Goal: Task Accomplishment & Management: Complete application form

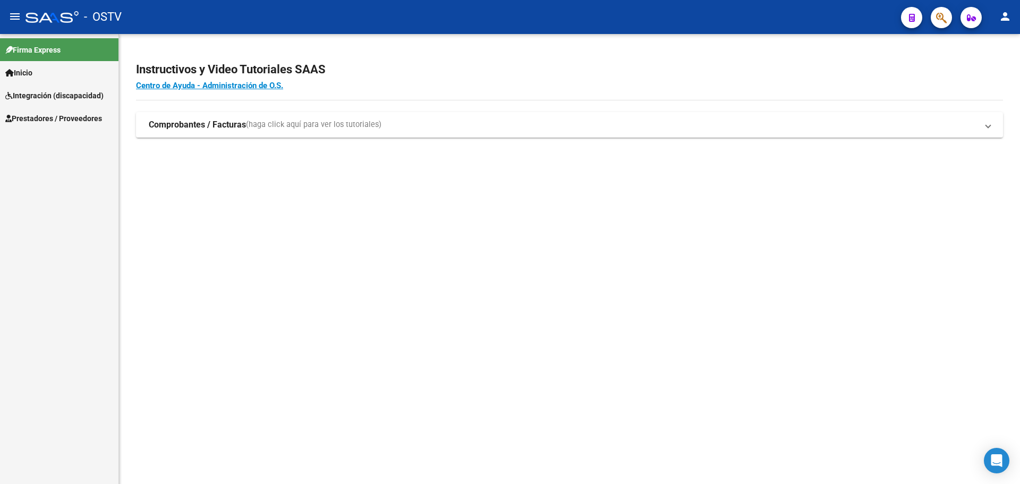
click at [52, 113] on span "Prestadores / Proveedores" at bounding box center [53, 119] width 97 height 12
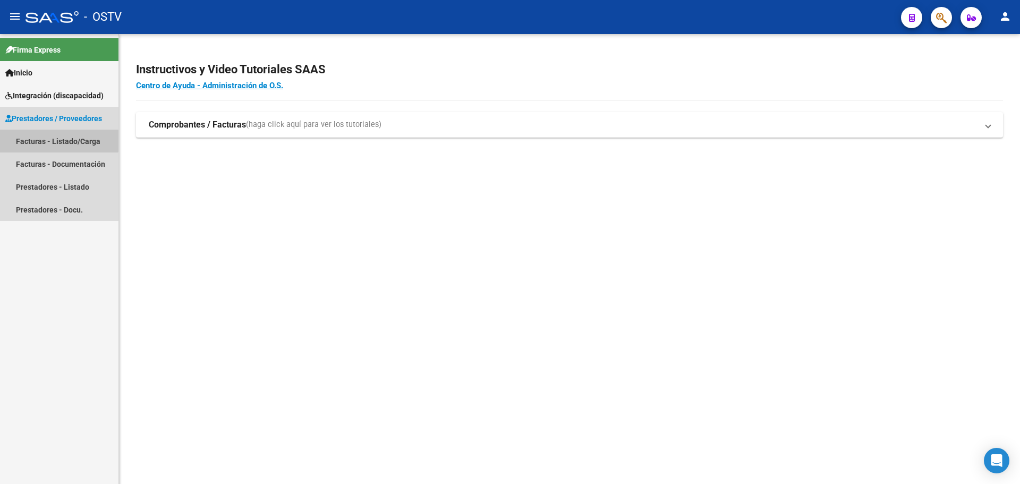
click at [58, 138] on link "Facturas - Listado/Carga" at bounding box center [59, 141] width 118 height 23
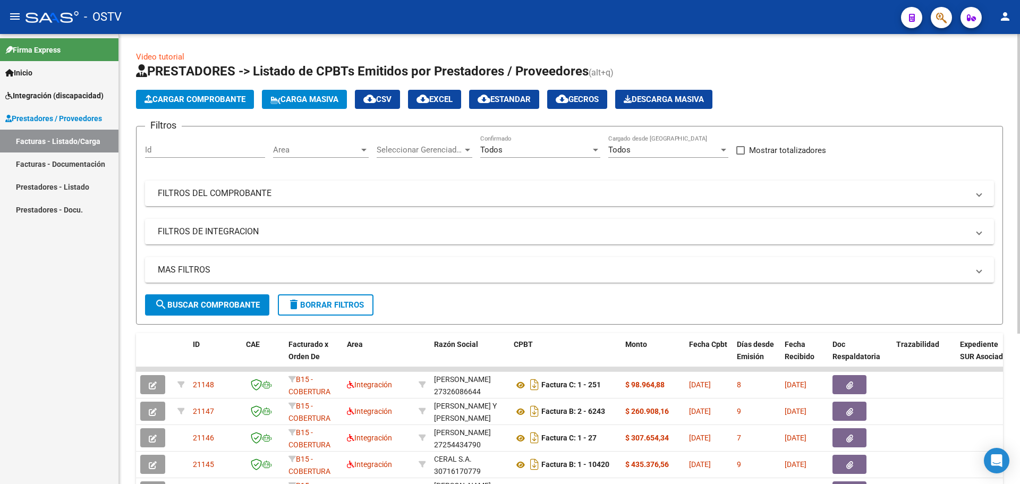
click at [316, 150] on span "Area" at bounding box center [316, 150] width 86 height 10
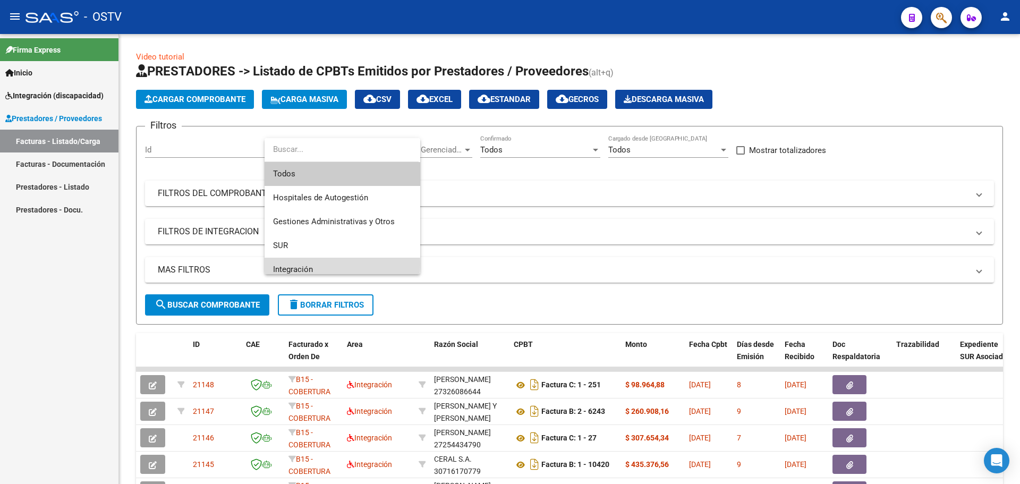
click at [307, 264] on span "Integración" at bounding box center [342, 270] width 139 height 24
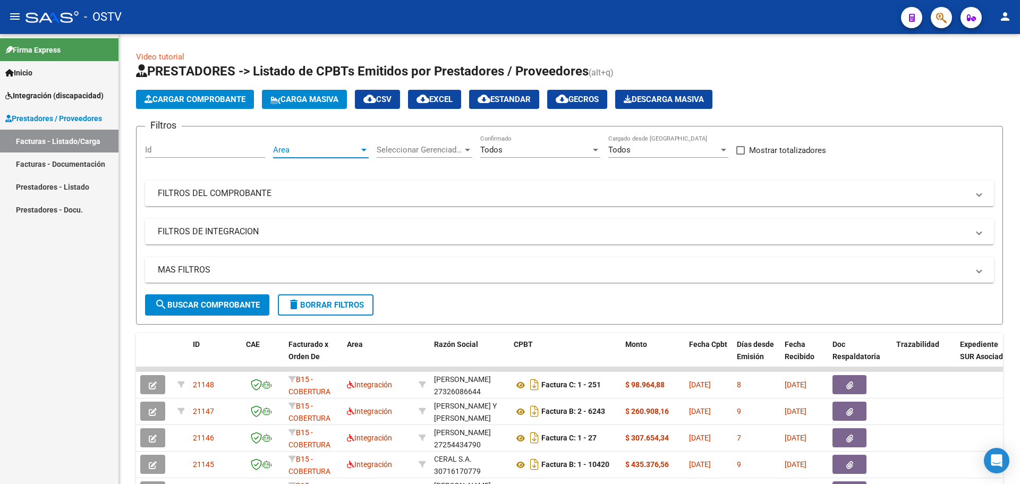
scroll to position [7, 0]
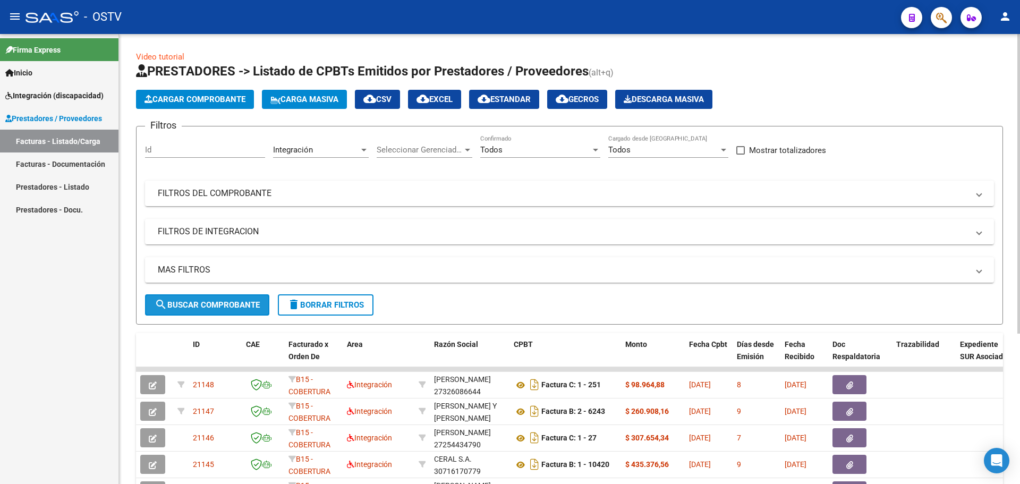
click at [212, 300] on span "search Buscar Comprobante" at bounding box center [207, 305] width 105 height 10
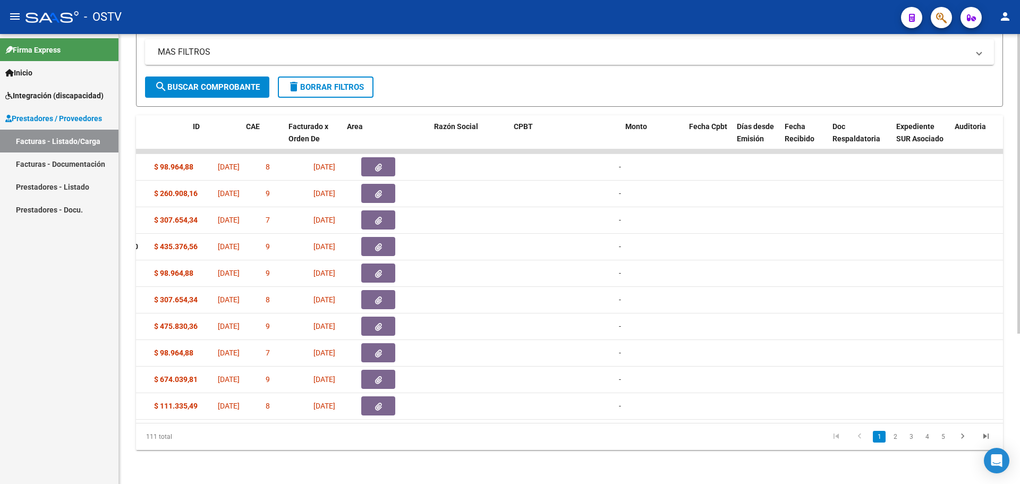
scroll to position [0, 0]
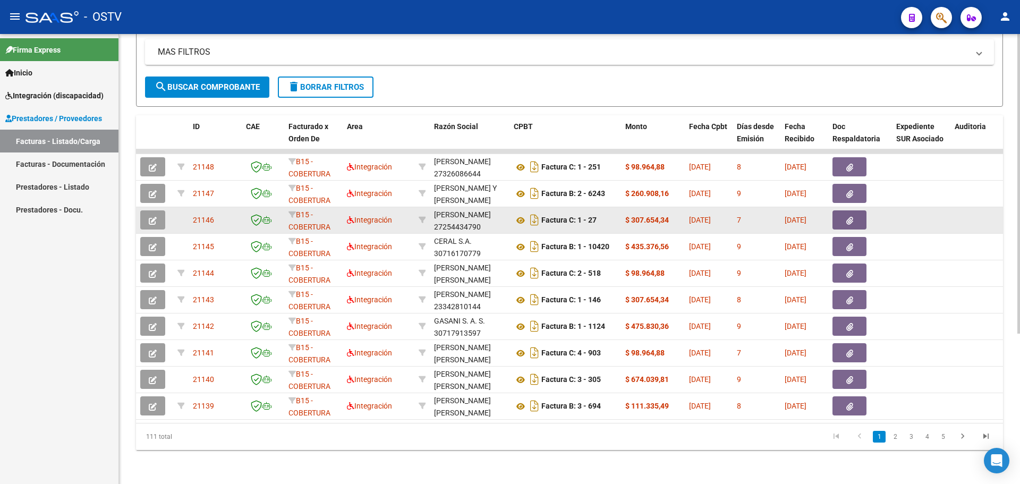
click at [157, 216] on button "button" at bounding box center [152, 219] width 25 height 19
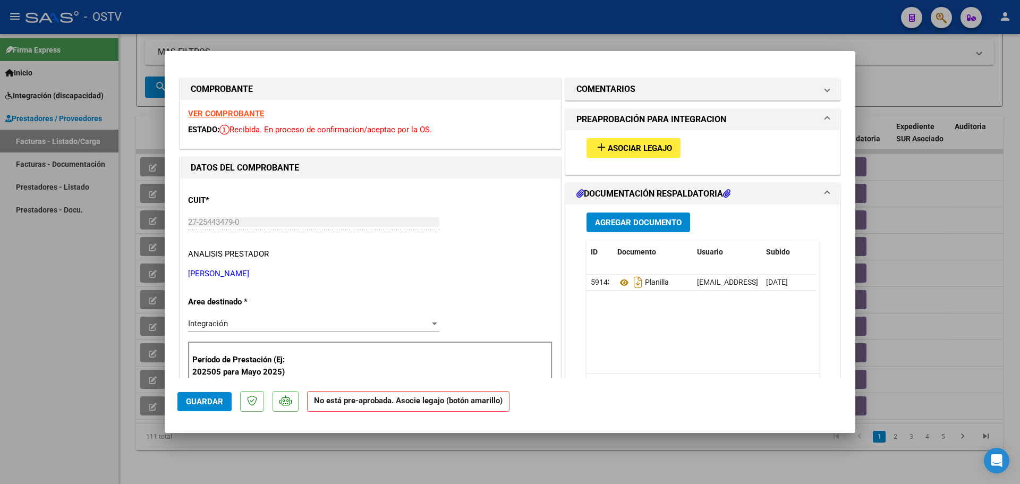
click at [237, 113] on strong "VER COMPROBANTE" at bounding box center [226, 114] width 76 height 10
click at [647, 146] on span "Asociar Legajo" at bounding box center [640, 148] width 64 height 10
type input "$ 0,00"
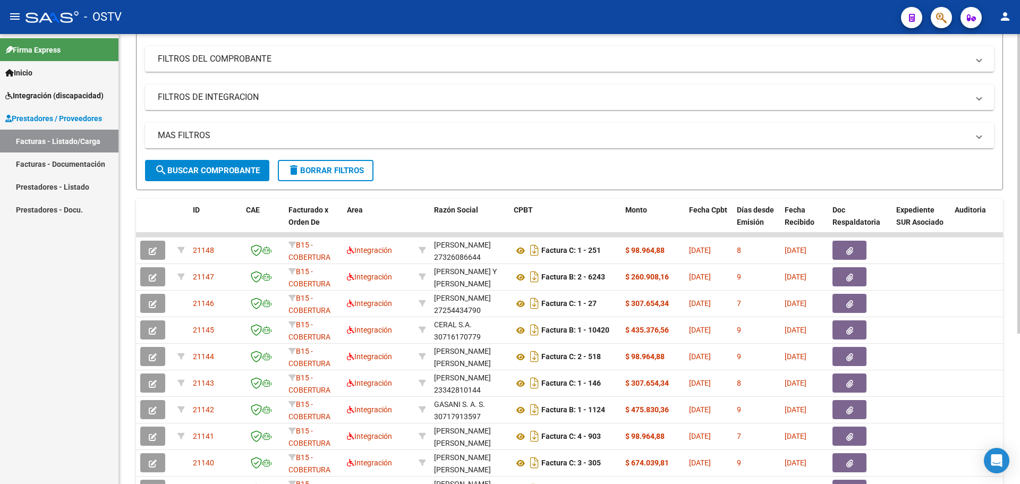
scroll to position [66, 0]
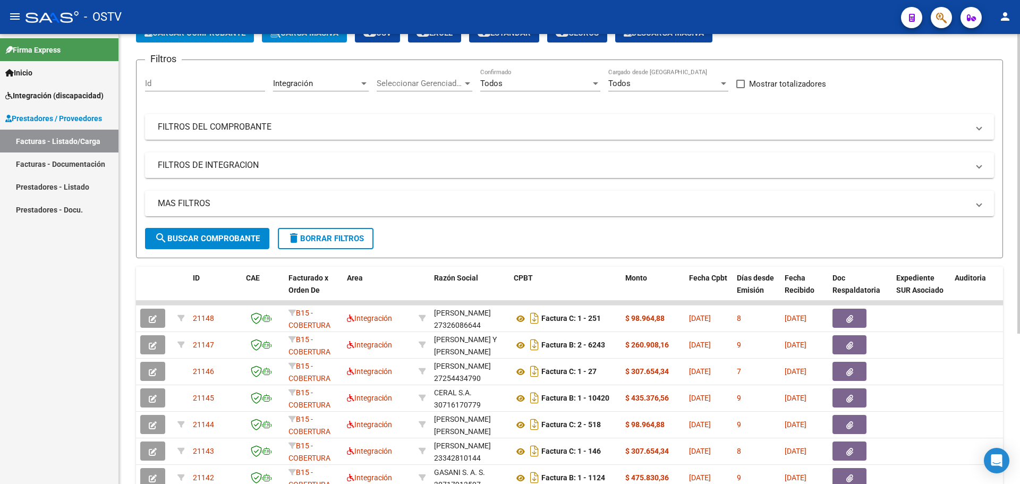
click at [263, 128] on mat-panel-title "FILTROS DEL COMPROBANTE" at bounding box center [563, 127] width 811 height 12
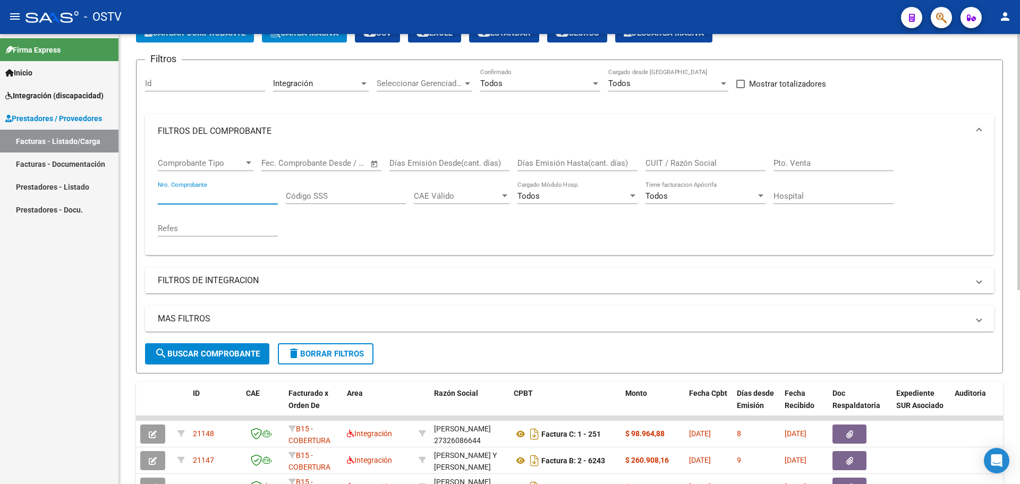
click at [191, 199] on input "Nro. Comprobante" at bounding box center [218, 196] width 120 height 10
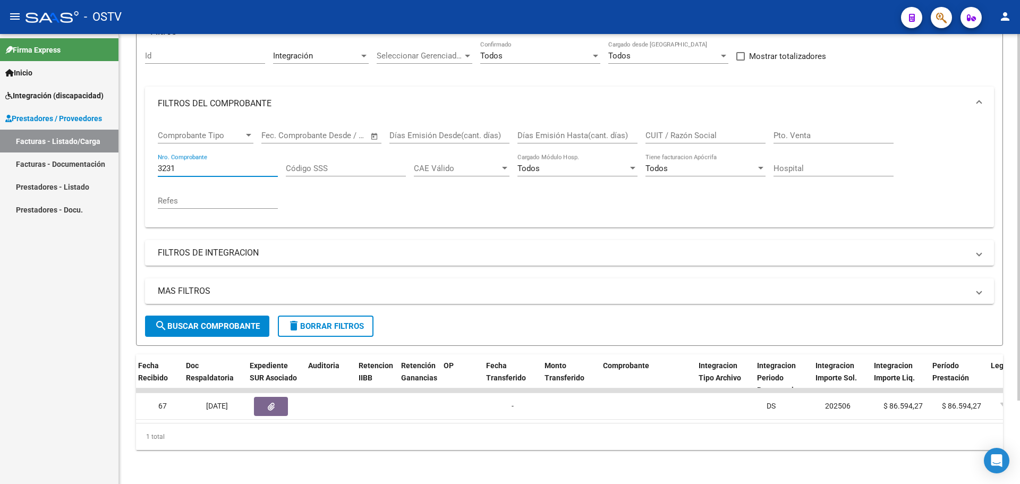
scroll to position [0, 0]
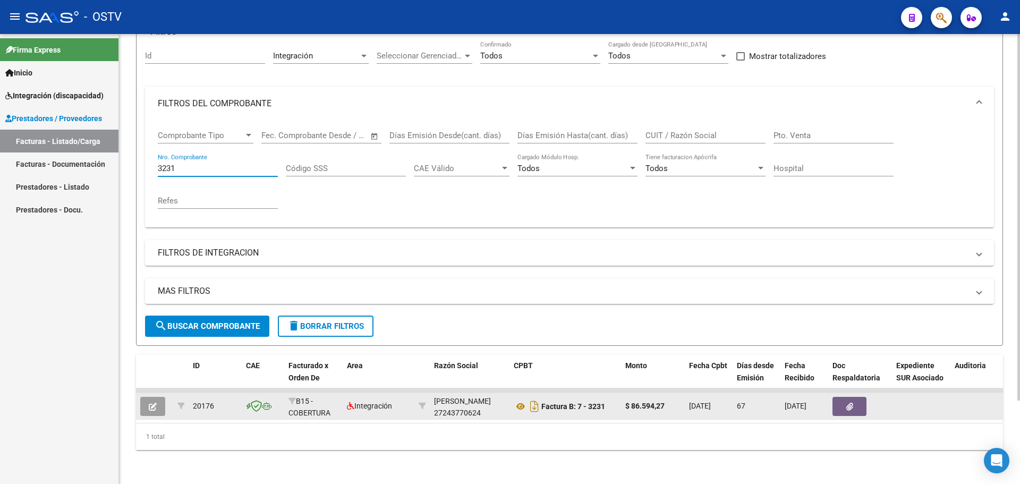
type input "3231"
click at [155, 410] on datatable-body-cell at bounding box center [154, 406] width 37 height 26
click at [159, 403] on button "button" at bounding box center [152, 406] width 25 height 19
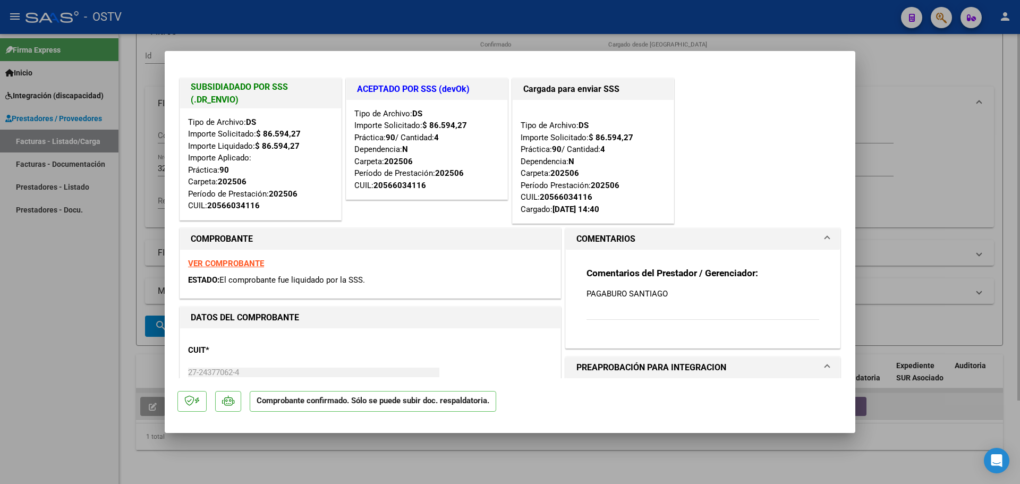
type input "$ 0,00"
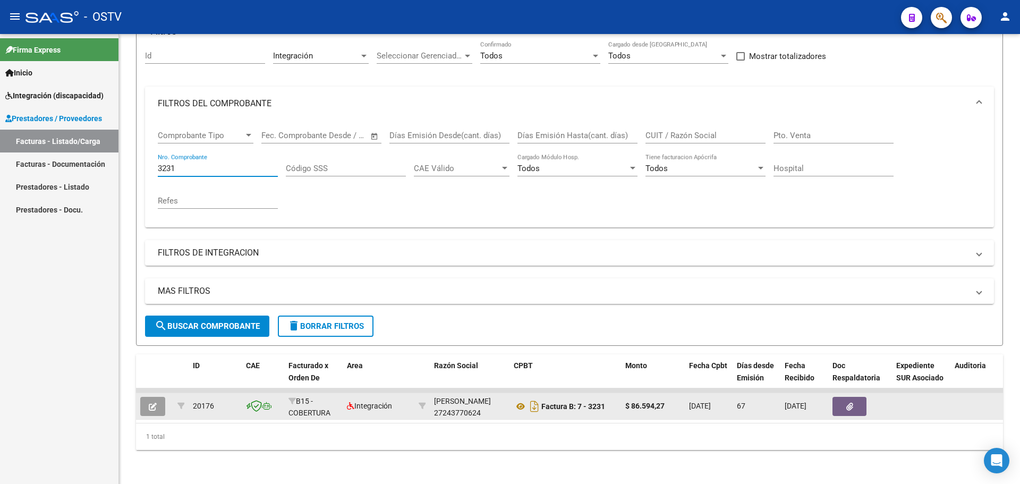
drag, startPoint x: 202, startPoint y: 164, endPoint x: 116, endPoint y: 175, distance: 86.7
click at [116, 175] on mat-sidenav-container "Firma Express Inicio Instructivos Contacto OS Integración (discapacidad) Certif…" at bounding box center [510, 259] width 1020 height 450
type input "305"
click at [153, 403] on icon "button" at bounding box center [153, 407] width 8 height 8
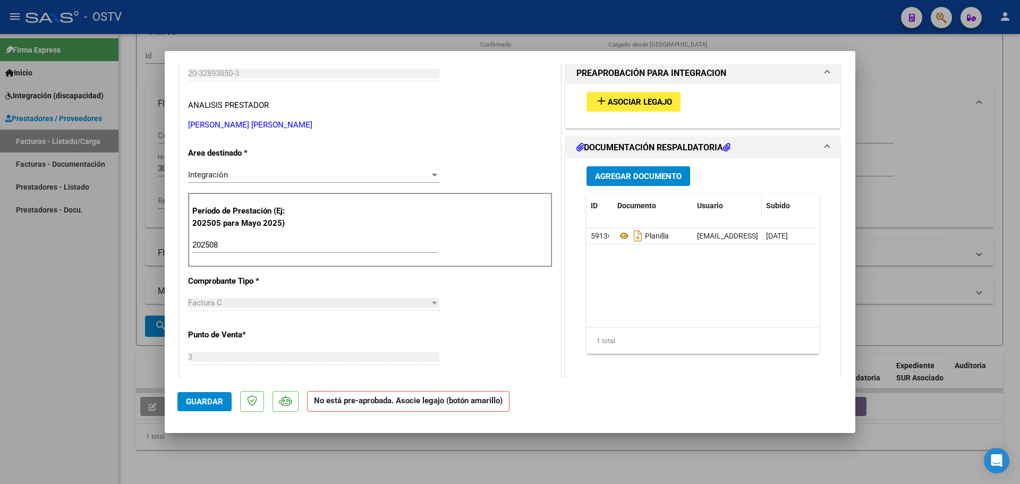
scroll to position [159, 0]
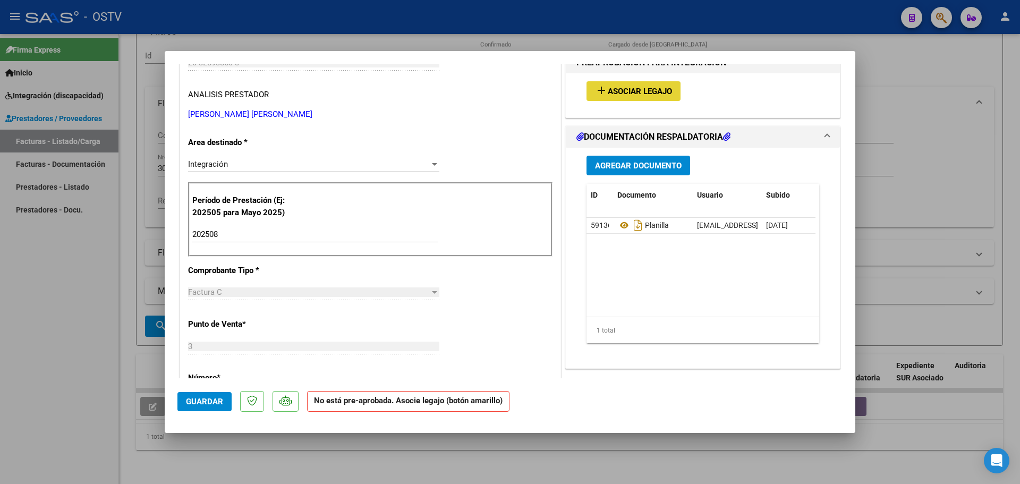
click at [652, 92] on span "Asociar Legajo" at bounding box center [640, 92] width 64 height 10
type input "$ 0,00"
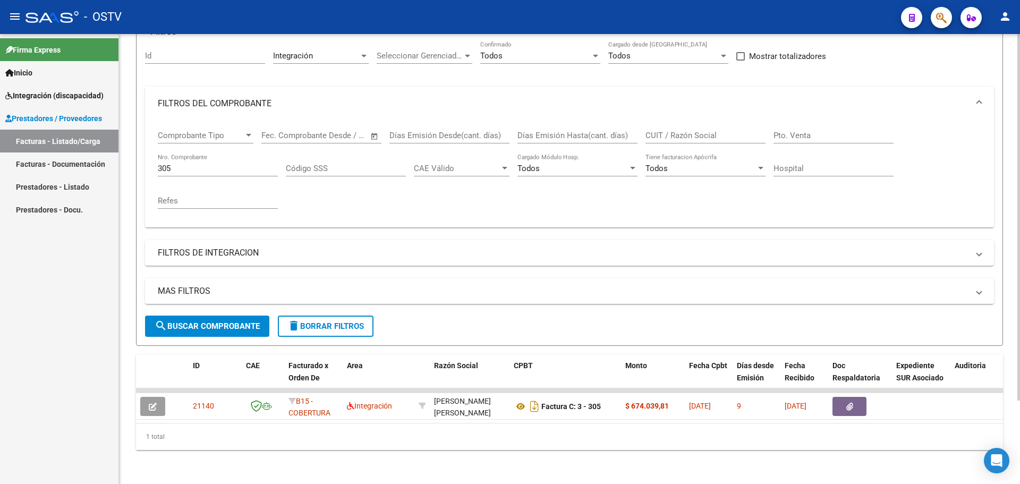
click at [354, 321] on span "delete Borrar Filtros" at bounding box center [325, 326] width 77 height 10
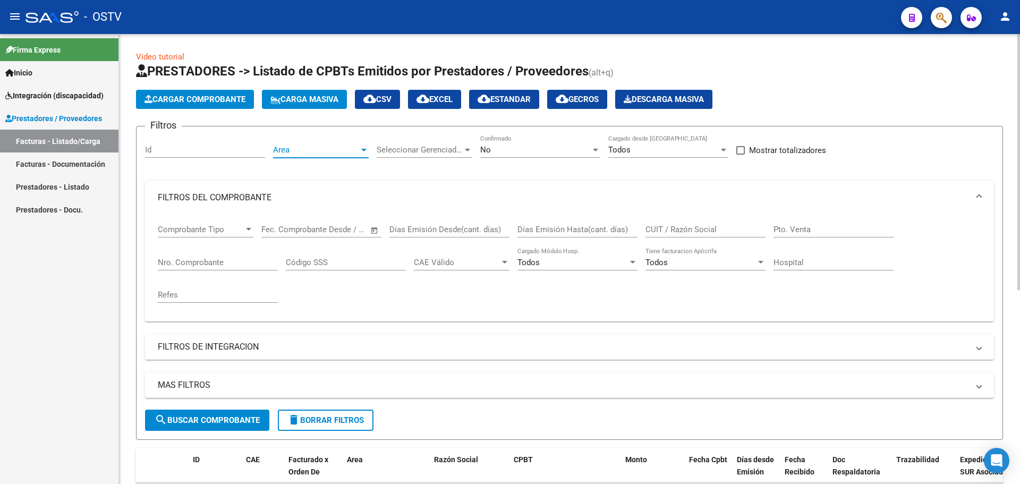
click at [337, 145] on span "Area" at bounding box center [316, 150] width 86 height 10
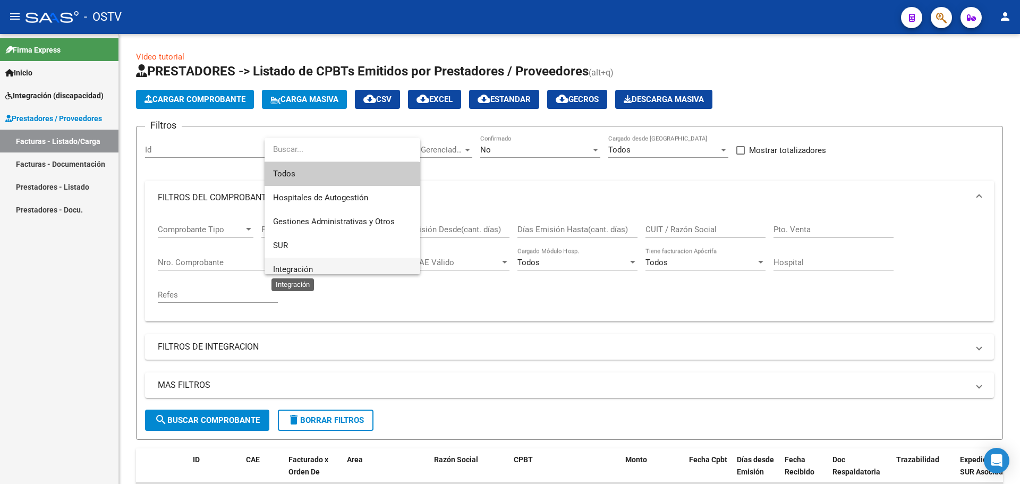
click at [307, 267] on span "Integración" at bounding box center [293, 270] width 40 height 10
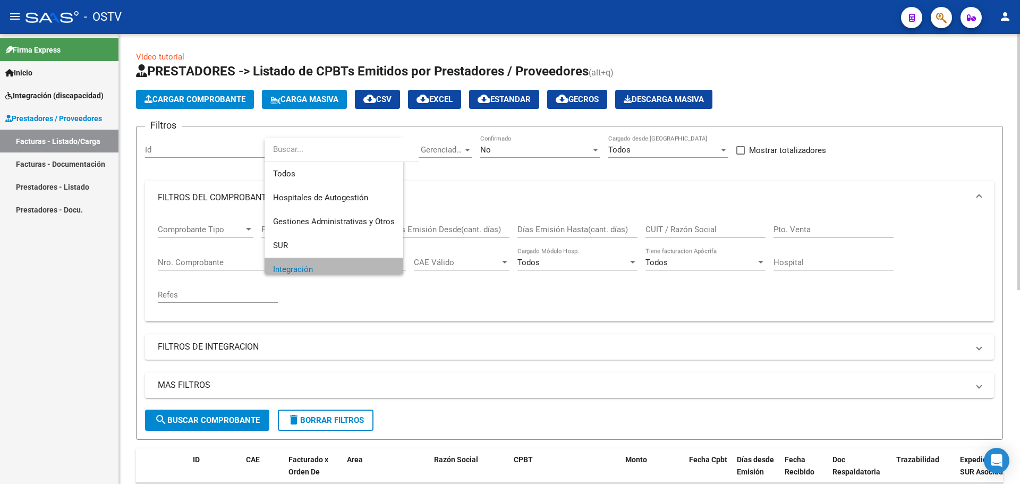
scroll to position [7, 0]
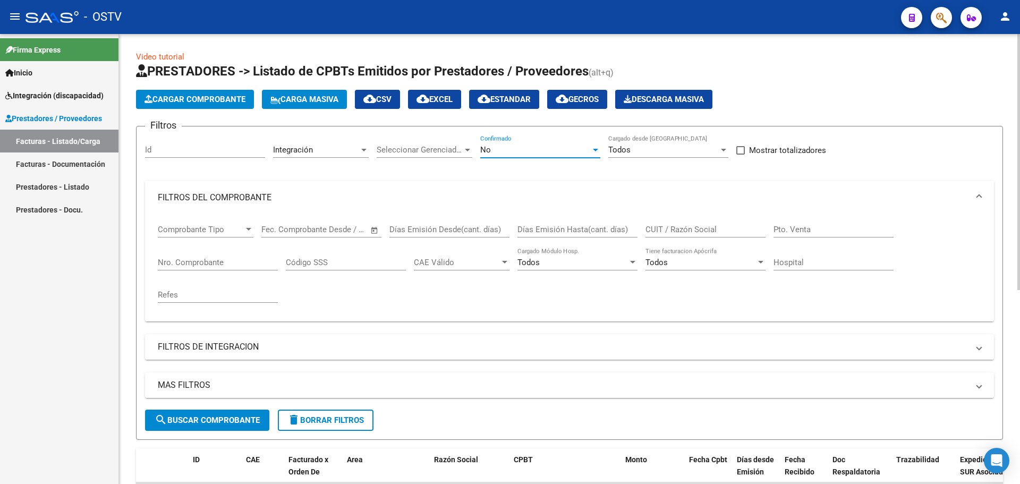
click at [524, 147] on div "No" at bounding box center [535, 150] width 111 height 10
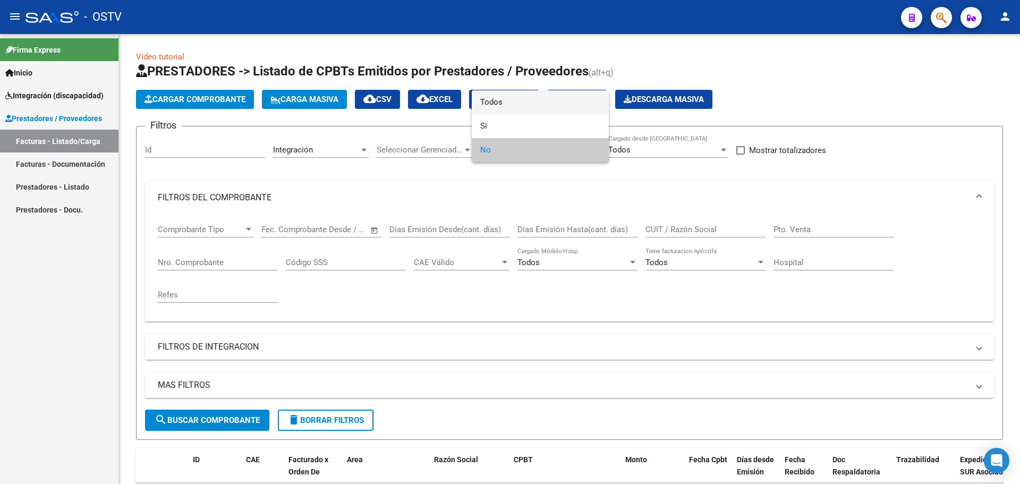
click at [534, 106] on span "Todos" at bounding box center [540, 102] width 120 height 24
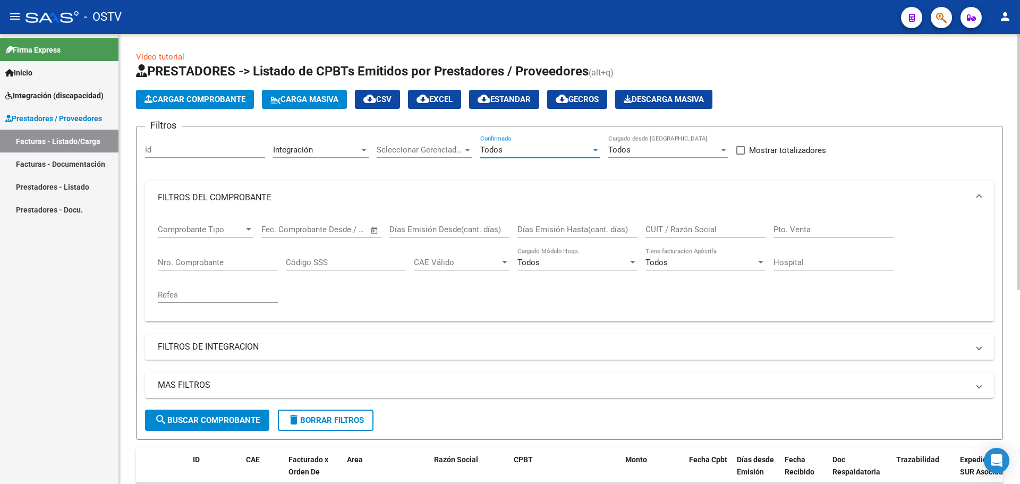
click at [215, 358] on mat-expansion-panel-header "FILTROS DE INTEGRACION" at bounding box center [569, 347] width 849 height 26
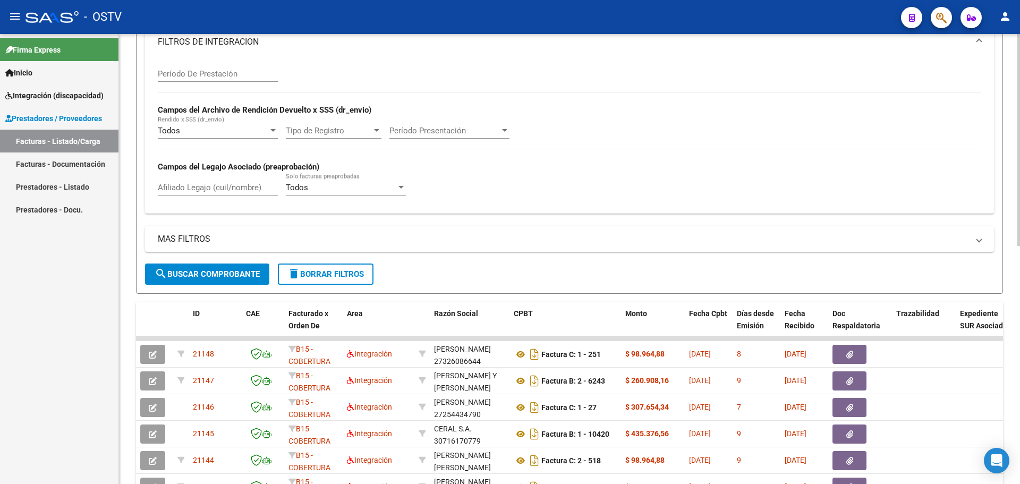
scroll to position [319, 0]
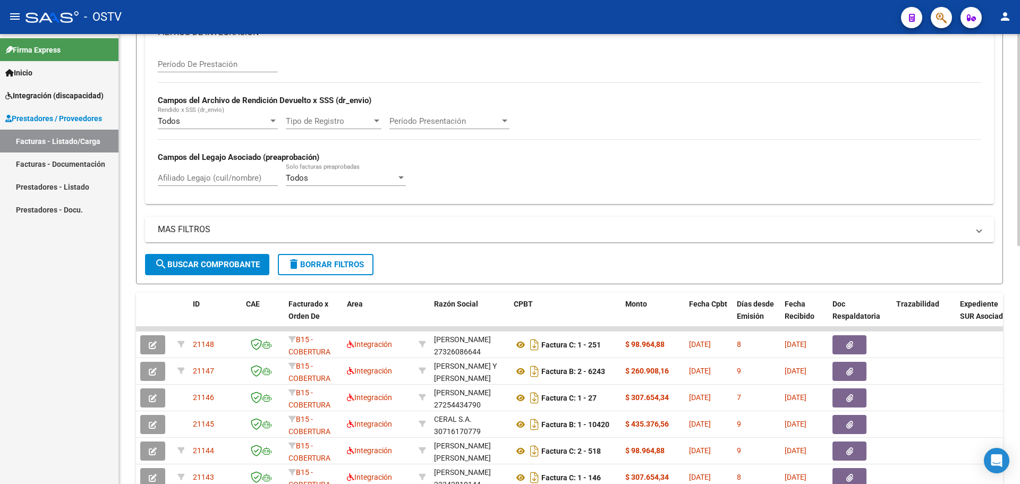
click at [497, 124] on span "Período Presentación" at bounding box center [444, 121] width 111 height 10
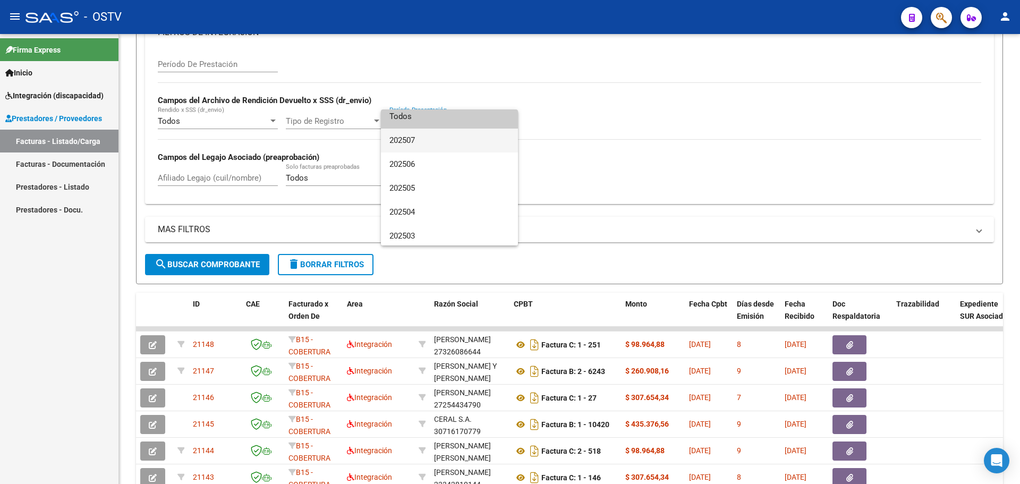
scroll to position [0, 0]
click at [718, 156] on div at bounding box center [510, 242] width 1020 height 484
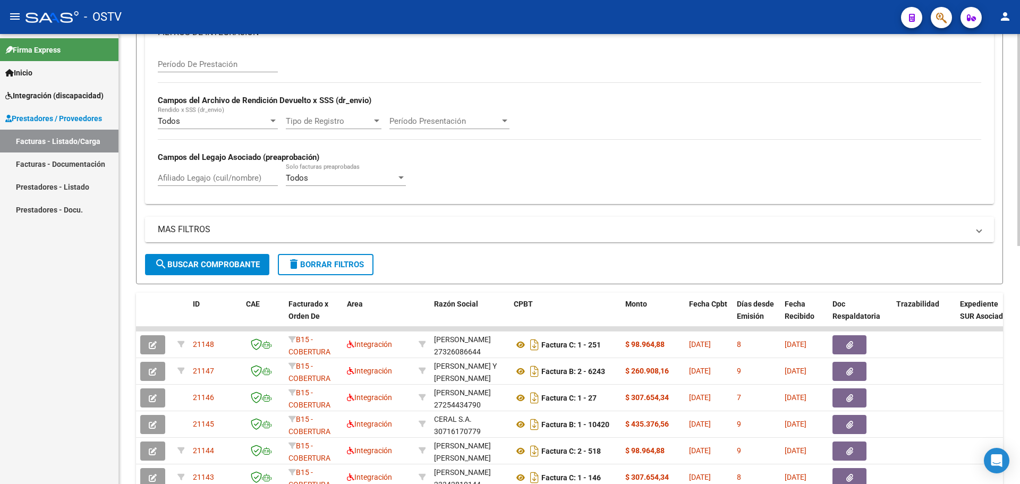
click at [299, 231] on mat-panel-title "MAS FILTROS" at bounding box center [563, 230] width 811 height 12
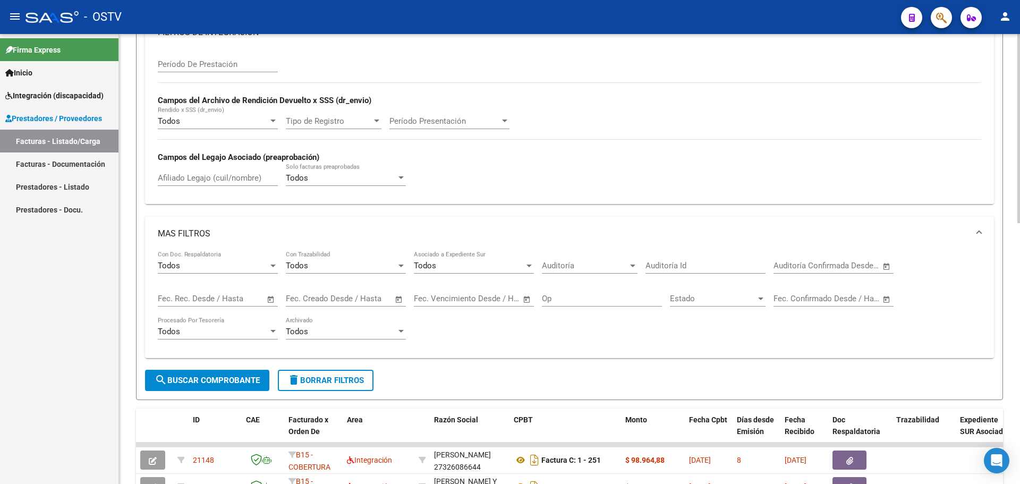
click at [229, 384] on span "search Buscar Comprobante" at bounding box center [207, 381] width 105 height 10
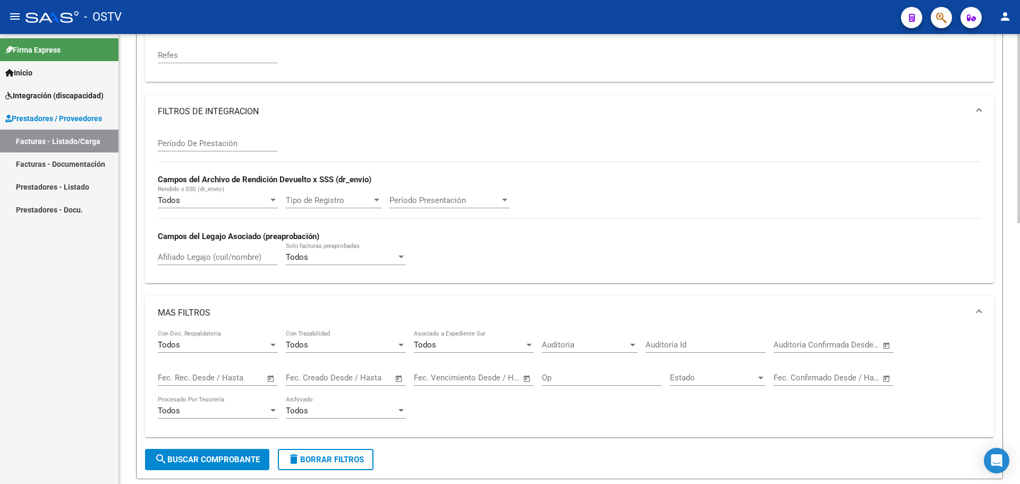
scroll to position [266, 0]
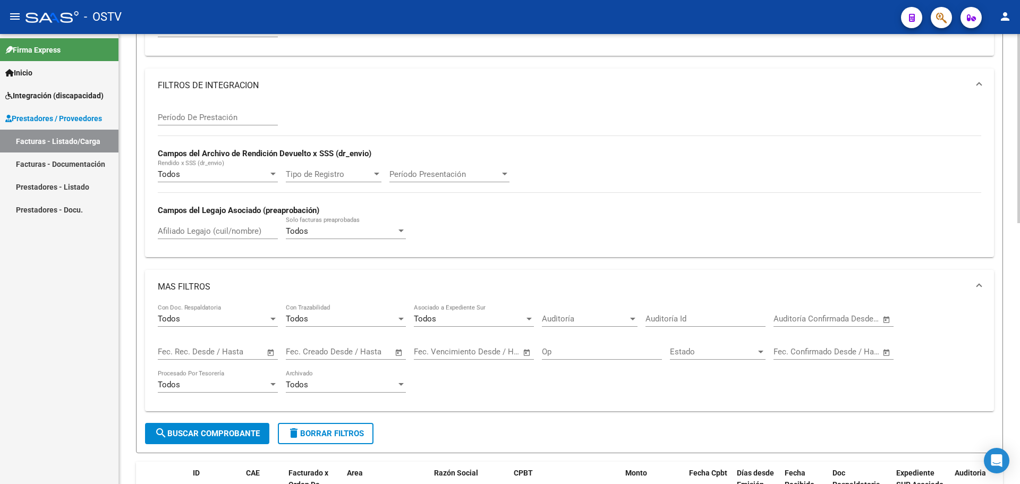
click at [268, 355] on span "Open calendar" at bounding box center [271, 353] width 26 height 26
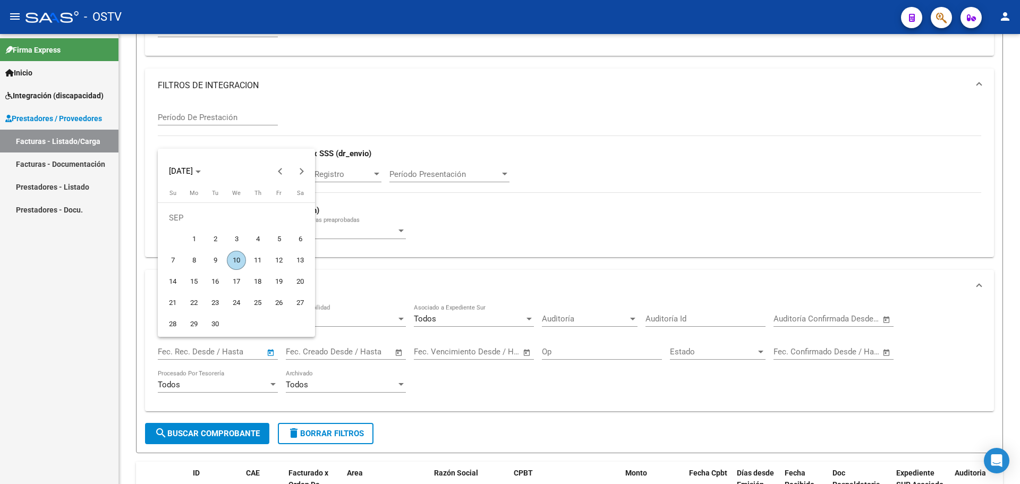
click at [194, 241] on span "1" at bounding box center [193, 239] width 19 height 19
type input "[DATE]"
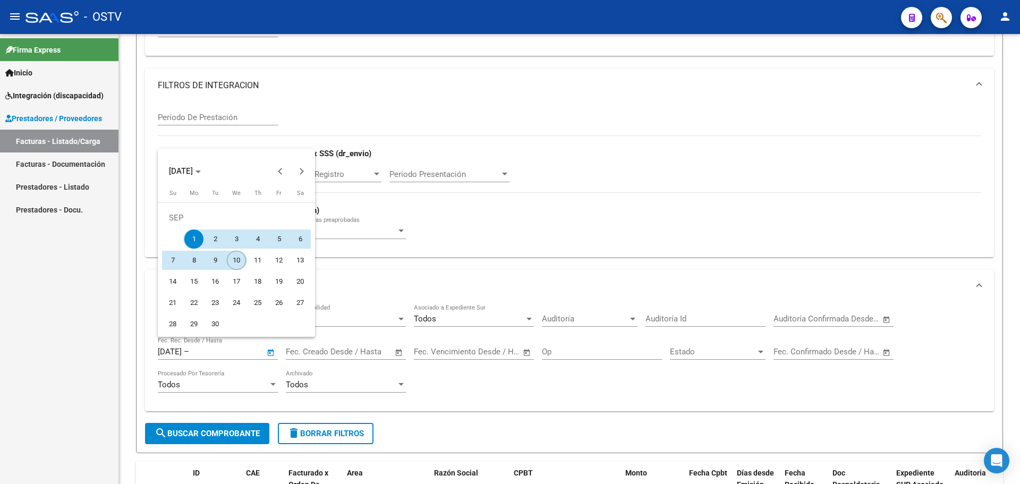
click at [237, 266] on span "10" at bounding box center [236, 260] width 19 height 19
type input "[DATE]"
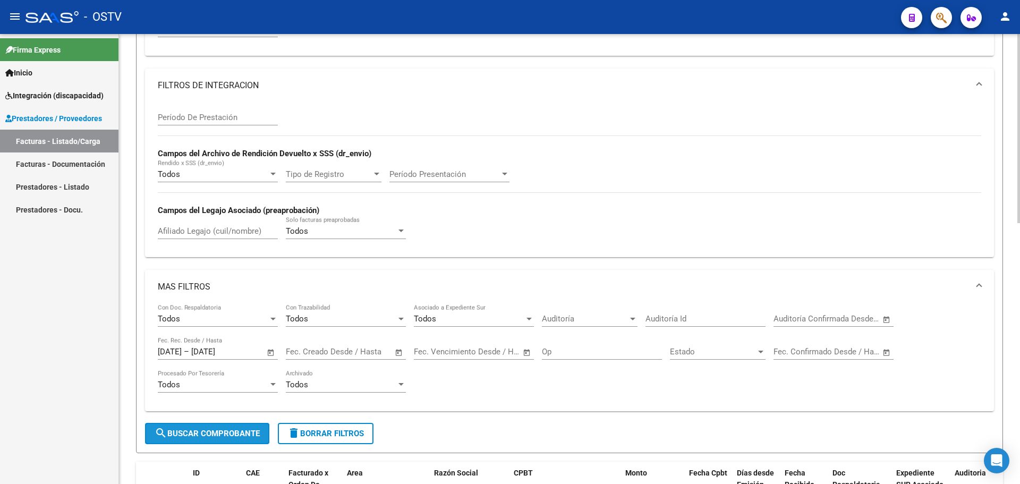
click at [184, 431] on span "search Buscar Comprobante" at bounding box center [207, 434] width 105 height 10
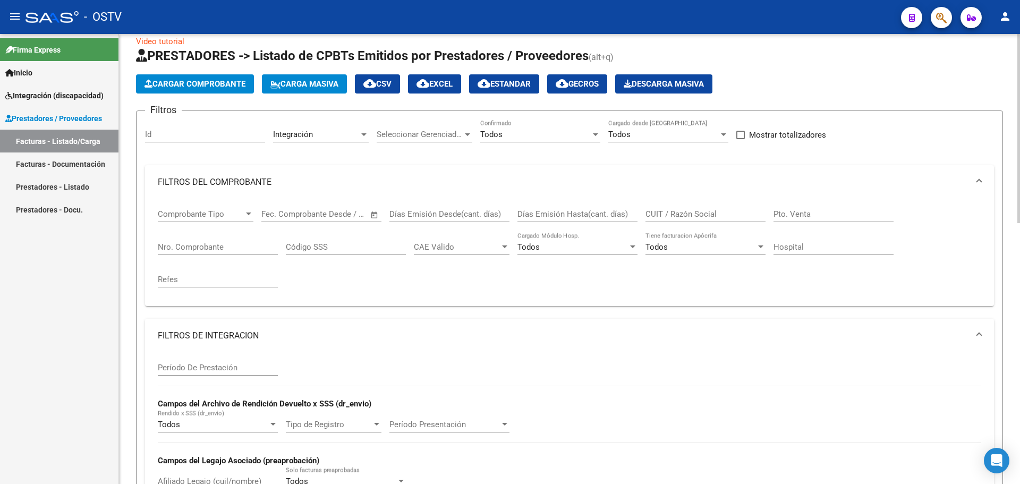
scroll to position [0, 0]
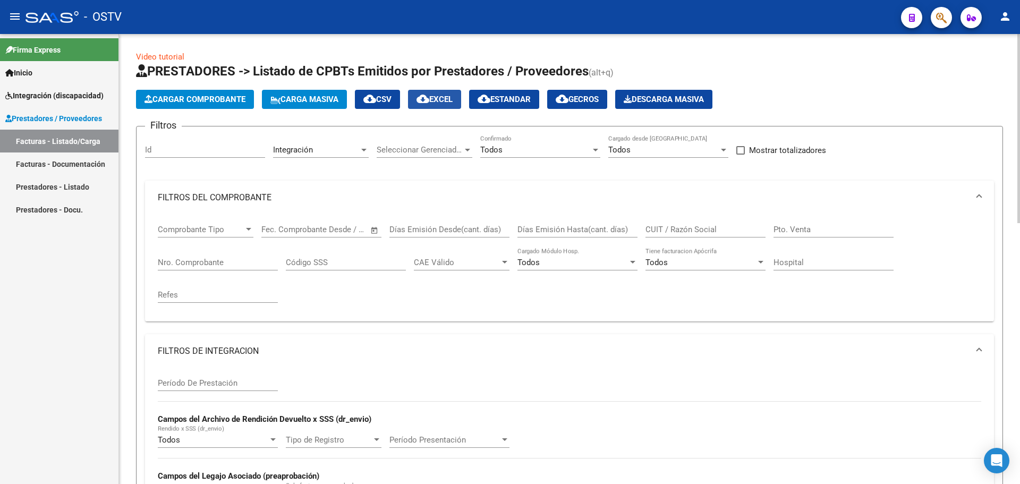
click at [453, 101] on span "cloud_download EXCEL" at bounding box center [435, 100] width 36 height 10
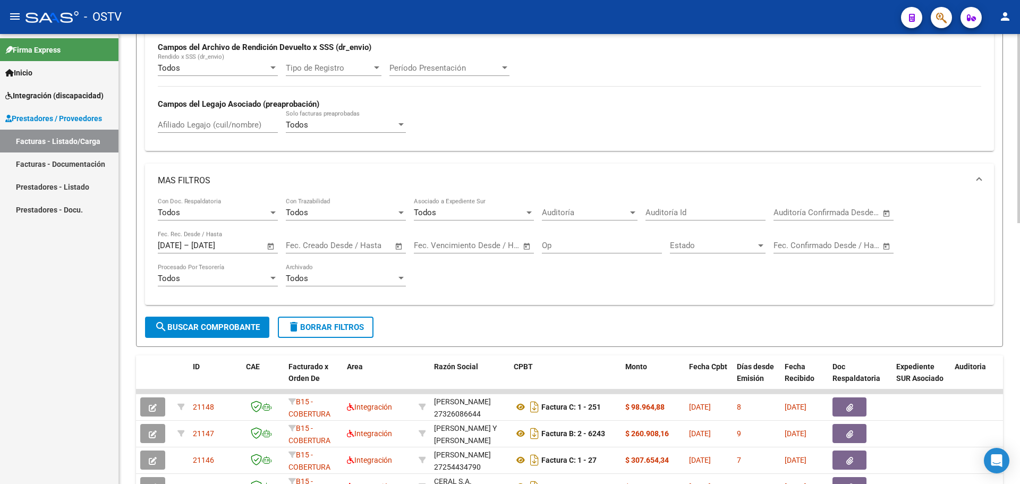
click at [344, 330] on span "delete Borrar Filtros" at bounding box center [325, 328] width 77 height 10
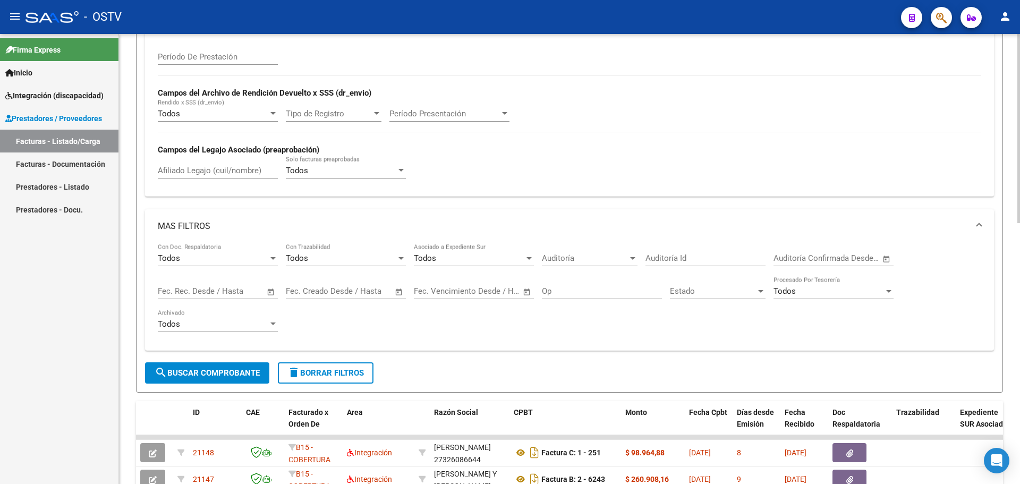
scroll to position [254, 0]
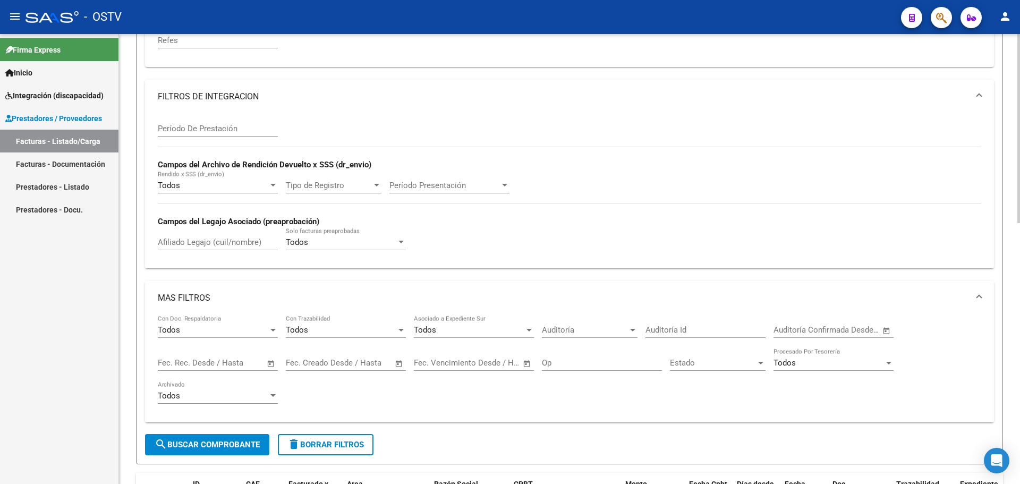
click at [180, 299] on mat-panel-title "MAS FILTROS" at bounding box center [563, 298] width 811 height 12
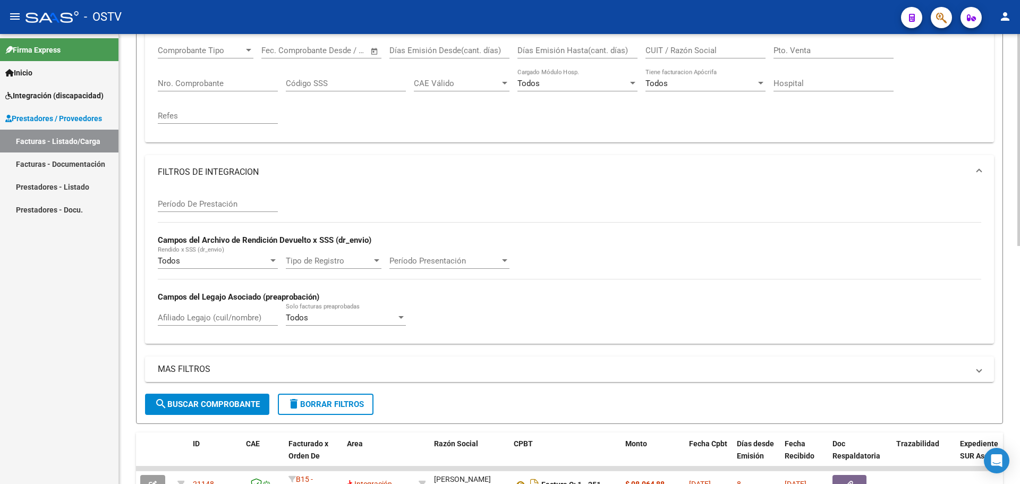
scroll to position [148, 0]
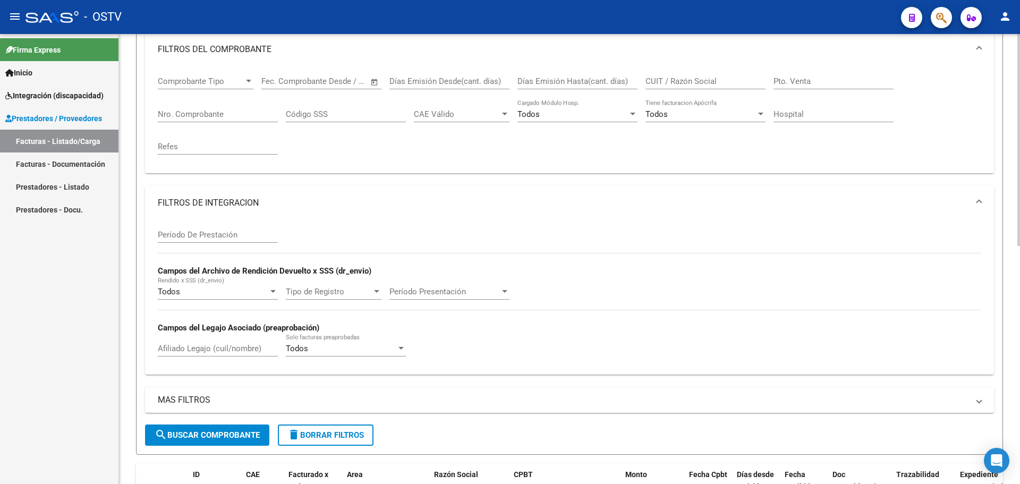
click at [203, 206] on mat-panel-title "FILTROS DE INTEGRACION" at bounding box center [563, 203] width 811 height 12
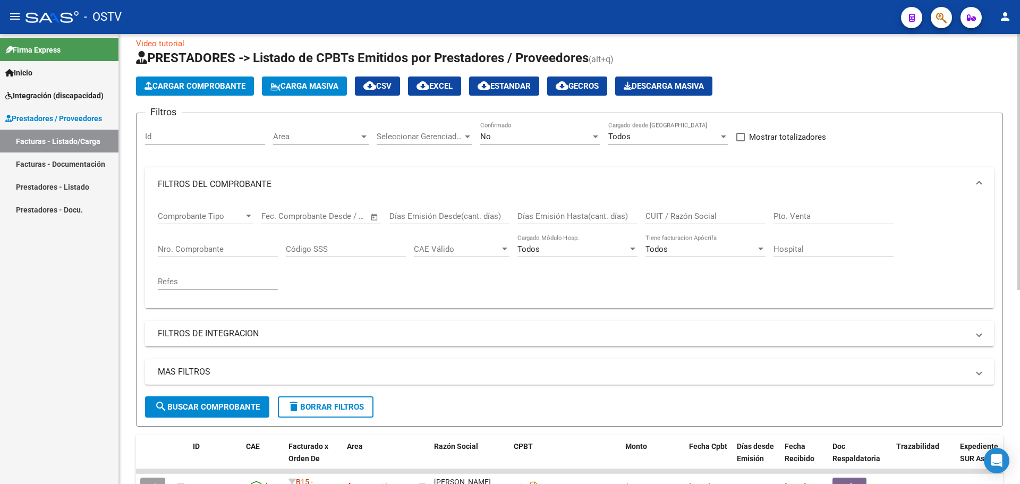
scroll to position [0, 0]
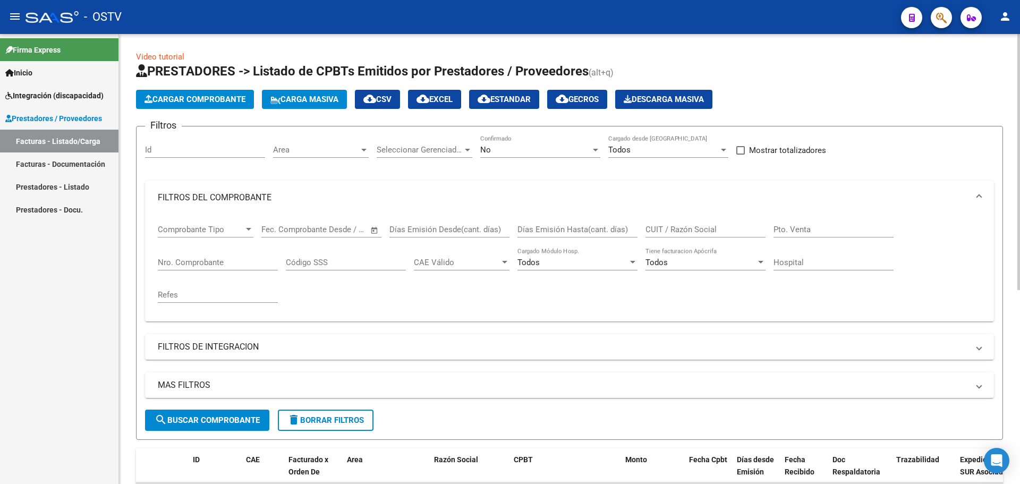
click at [200, 264] on input "Nro. Comprobante" at bounding box center [218, 263] width 120 height 10
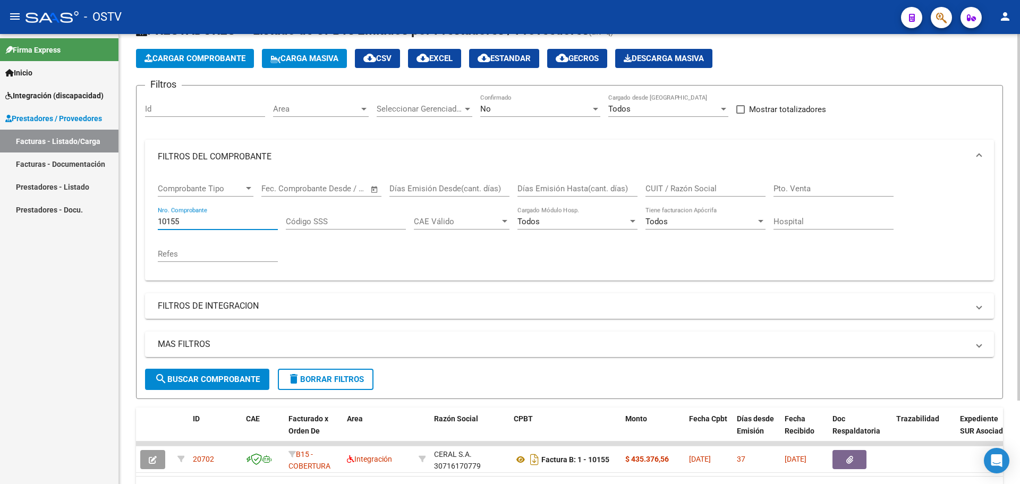
scroll to position [102, 0]
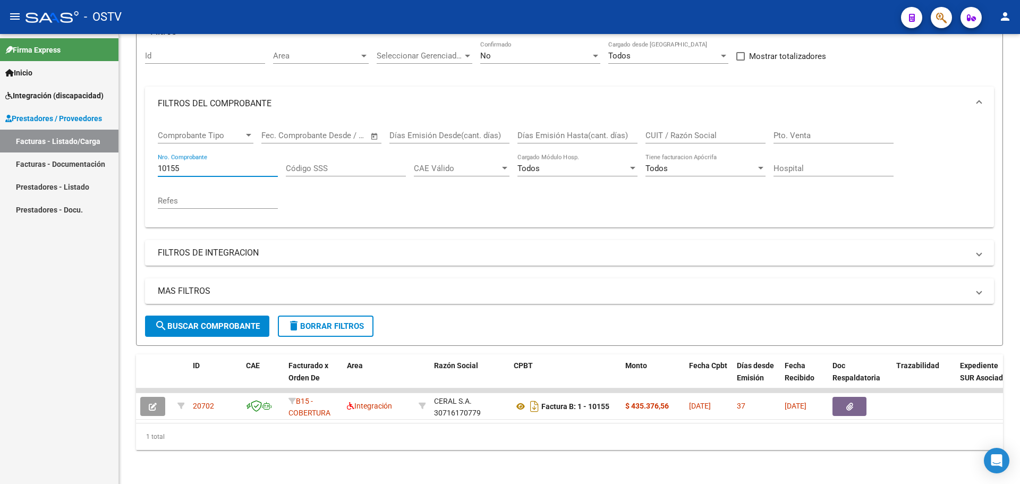
drag, startPoint x: 232, startPoint y: 163, endPoint x: 110, endPoint y: 193, distance: 125.9
click at [110, 193] on mat-sidenav-container "Firma Express Inicio Instructivos Contacto OS Integración (discapacidad) Certif…" at bounding box center [510, 259] width 1020 height 450
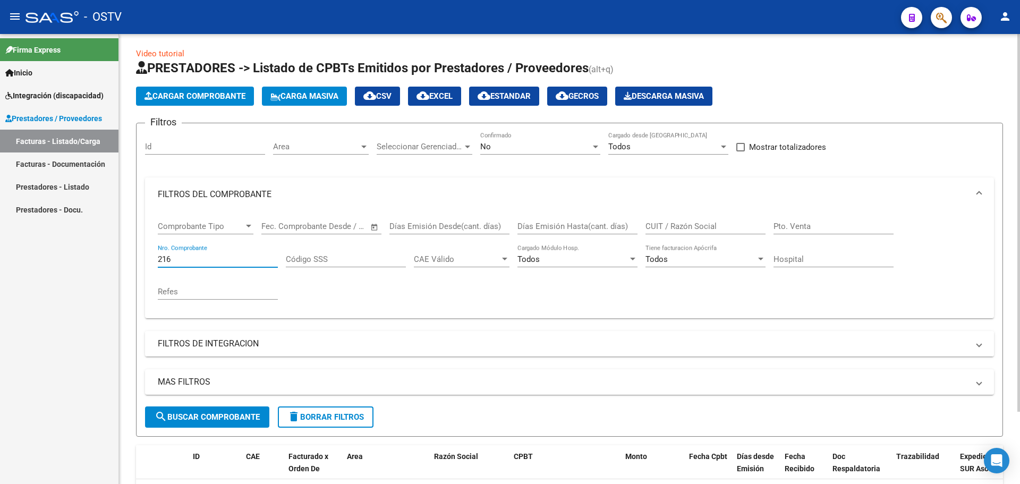
scroll to position [86, 0]
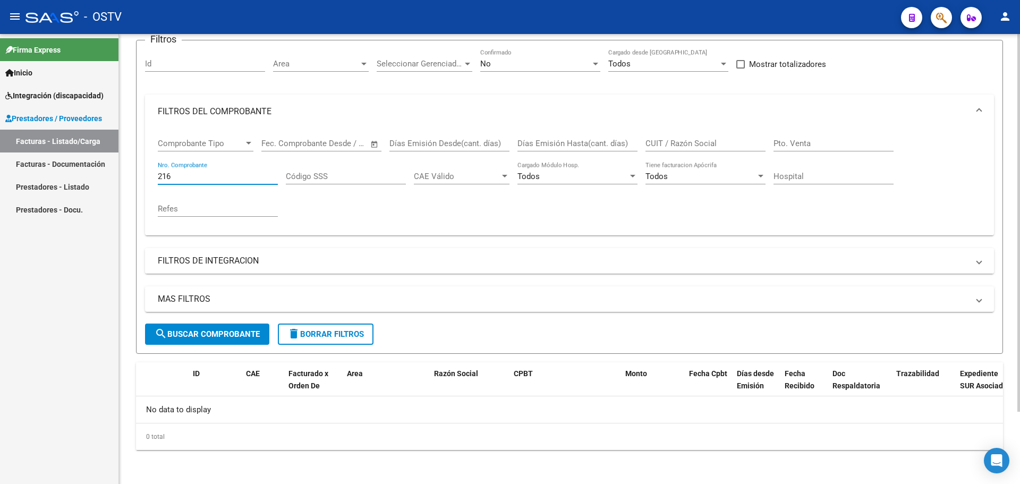
type input "216"
drag, startPoint x: 208, startPoint y: 168, endPoint x: 177, endPoint y: 184, distance: 34.2
click at [177, 184] on div "216 Nro. Comprobante" at bounding box center [218, 178] width 120 height 33
click at [184, 181] on input "216" at bounding box center [218, 177] width 120 height 10
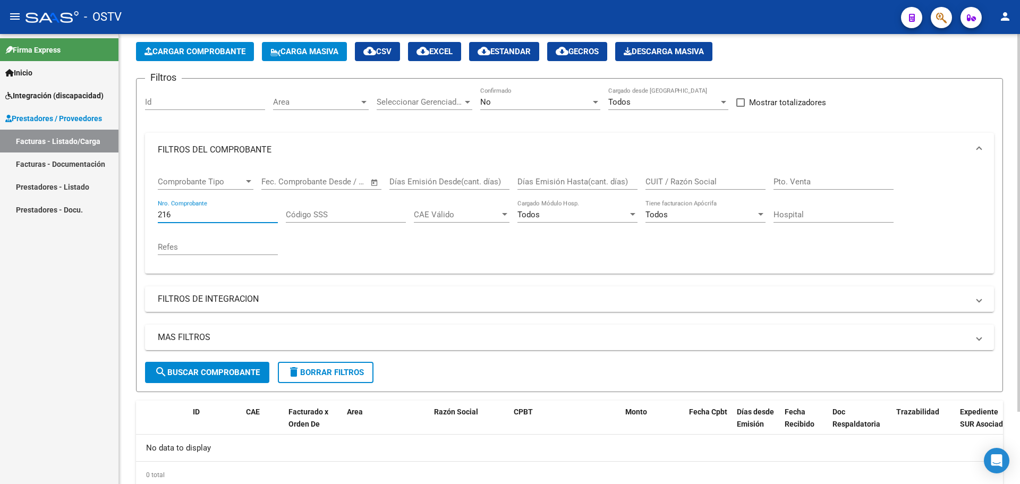
scroll to position [0, 0]
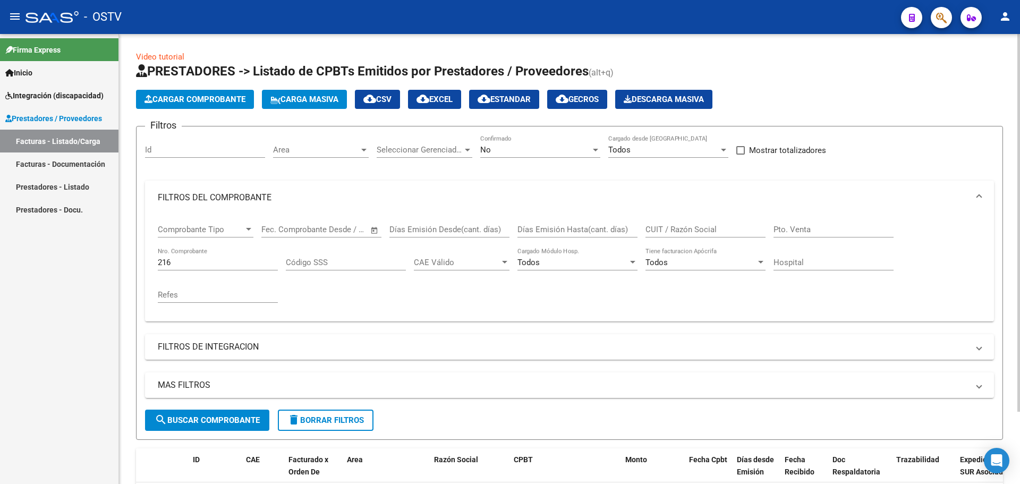
click at [562, 155] on div "No Confirmado" at bounding box center [540, 146] width 120 height 23
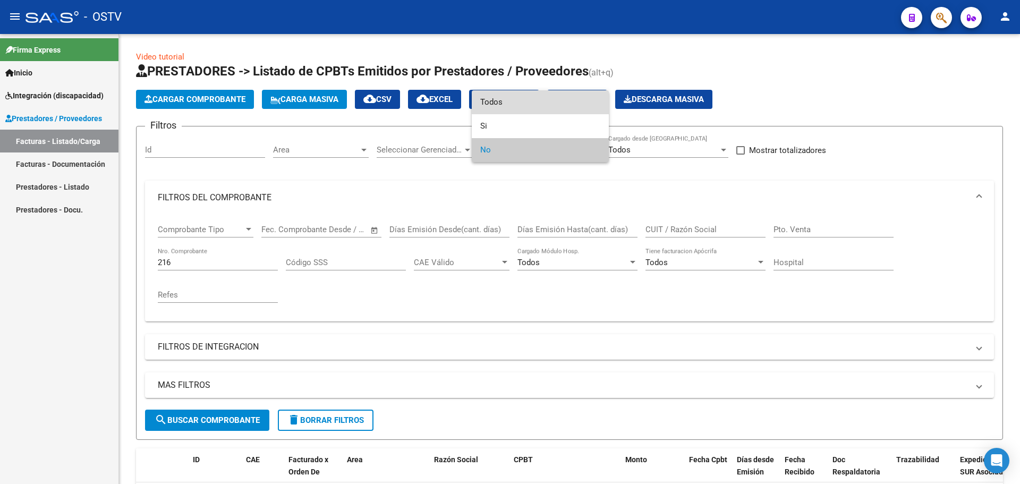
click at [543, 105] on span "Todos" at bounding box center [540, 102] width 120 height 24
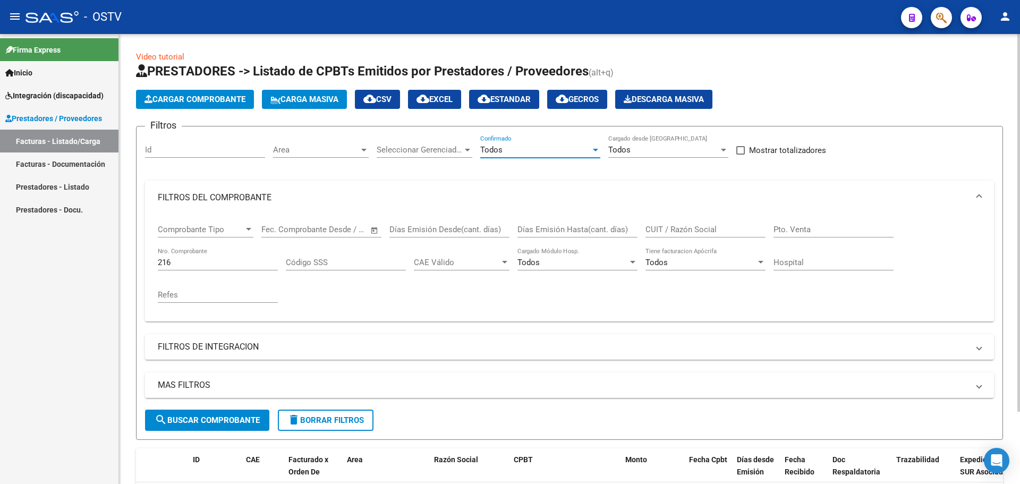
click at [223, 414] on button "search Buscar Comprobante" at bounding box center [207, 420] width 124 height 21
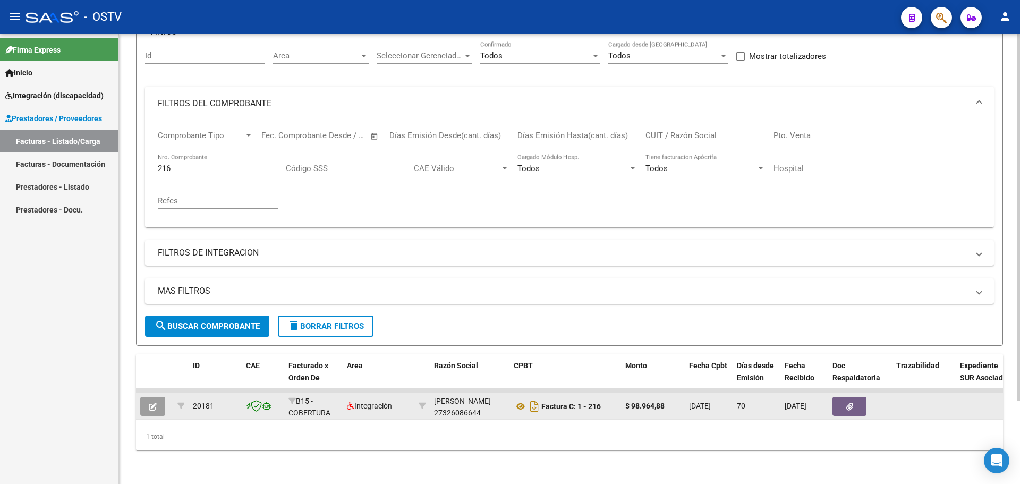
click at [160, 406] on button "button" at bounding box center [152, 406] width 25 height 19
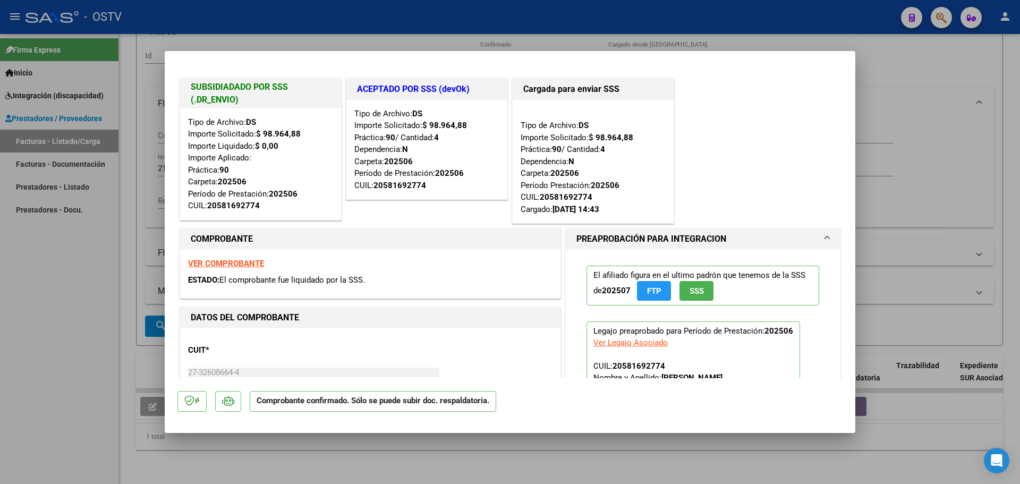
type input "$ 0,00"
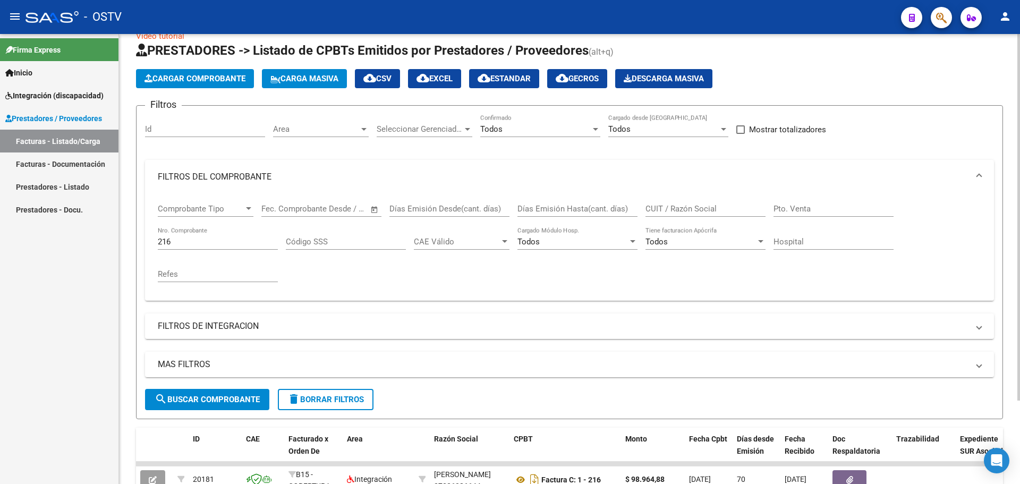
scroll to position [53, 0]
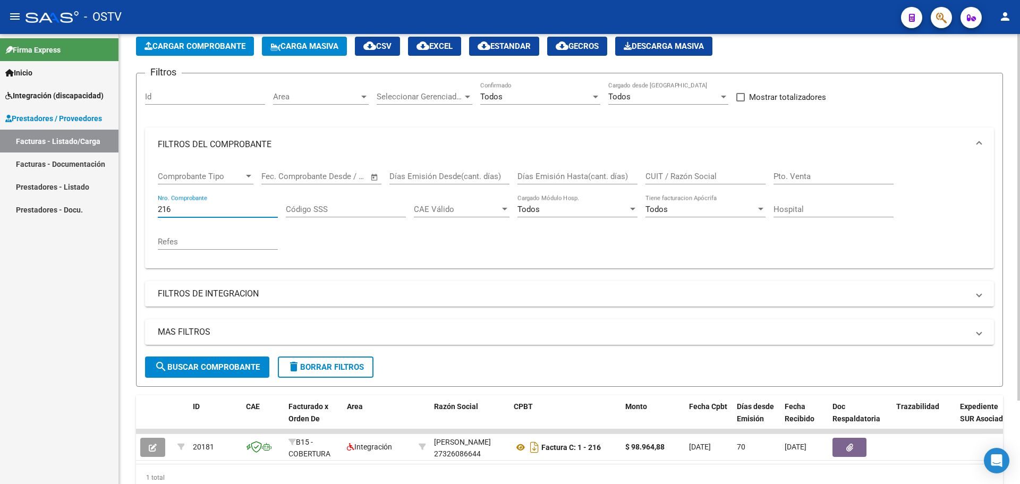
drag, startPoint x: 204, startPoint y: 208, endPoint x: 140, endPoint y: 234, distance: 69.4
click at [140, 234] on form "Filtros Id Area Area Seleccionar Gerenciador Seleccionar Gerenciador Todos Conf…" at bounding box center [569, 230] width 867 height 314
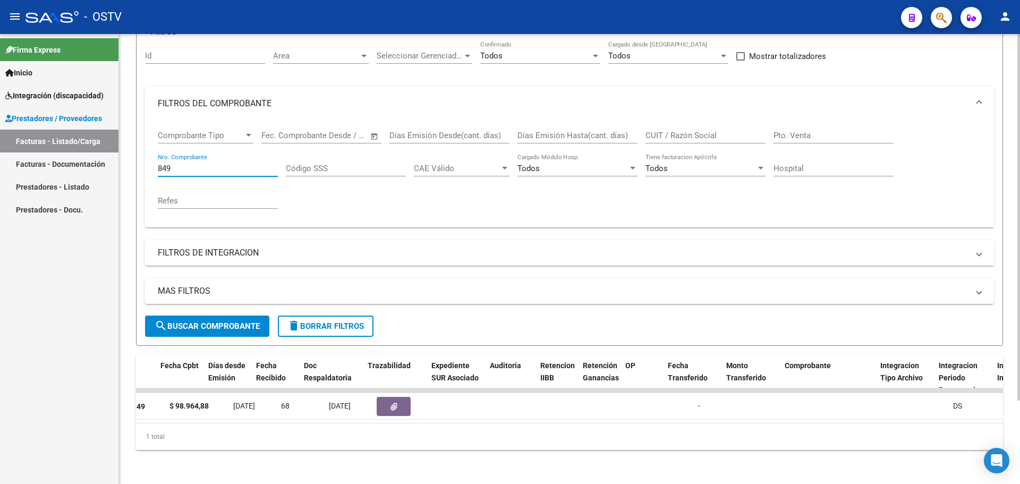
scroll to position [0, 105]
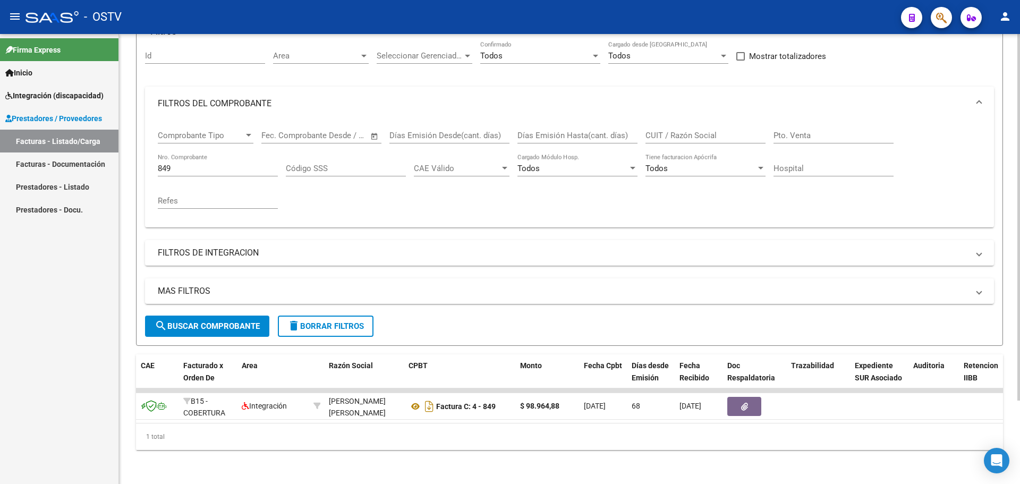
drag, startPoint x: 191, startPoint y: 152, endPoint x: 130, endPoint y: 174, distance: 65.2
click at [130, 174] on div "Video tutorial PRESTADORES -> Listado de CPBTs Emitidos por Prestadores / Prove…" at bounding box center [569, 212] width 901 height 544
click at [200, 168] on div "849 Nro. Comprobante" at bounding box center [218, 165] width 120 height 23
click at [200, 166] on div "849 Nro. Comprobante" at bounding box center [218, 165] width 120 height 23
type input "8"
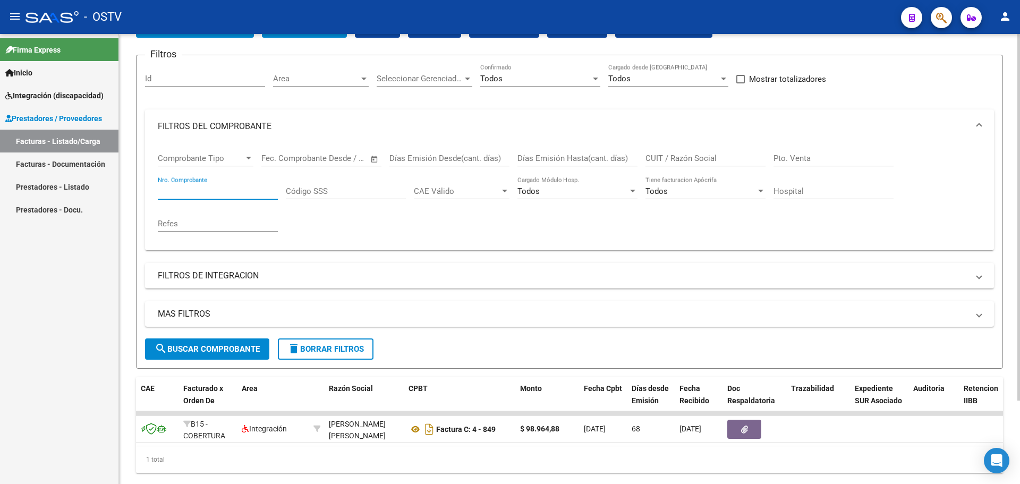
scroll to position [49, 0]
